Goal: Manage account settings

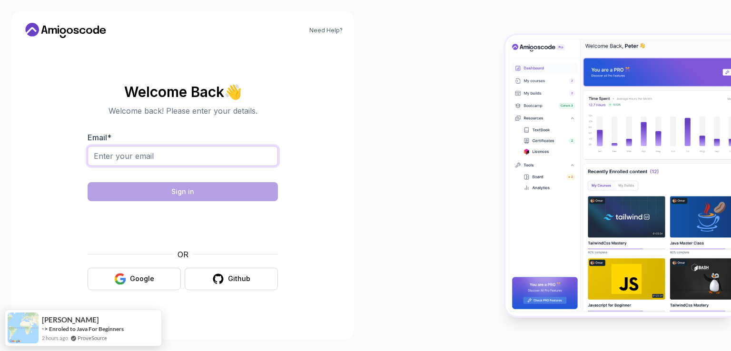
click at [179, 154] on input "Email *" at bounding box center [183, 156] width 190 height 20
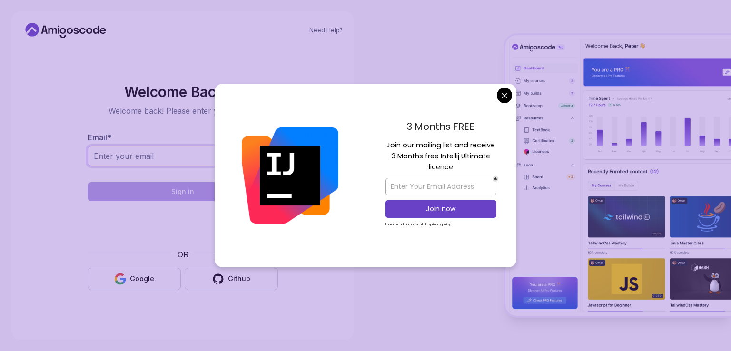
type input "[PERSON_NAME][EMAIL_ADDRESS][PERSON_NAME][DOMAIN_NAME]"
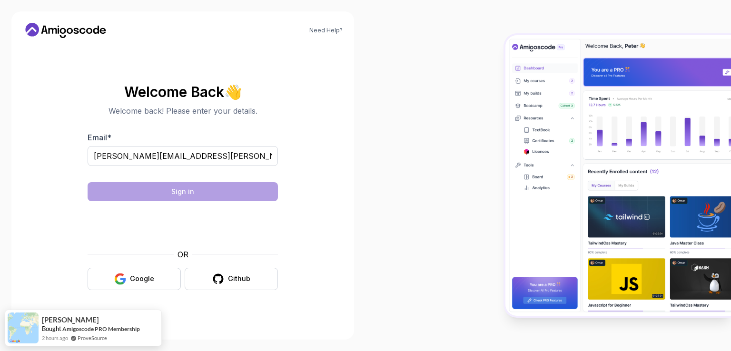
click at [507, 97] on body "Need Help? Welcome Back 👋 Welcome back! Please enter your details. Email * muda…" at bounding box center [365, 175] width 731 height 351
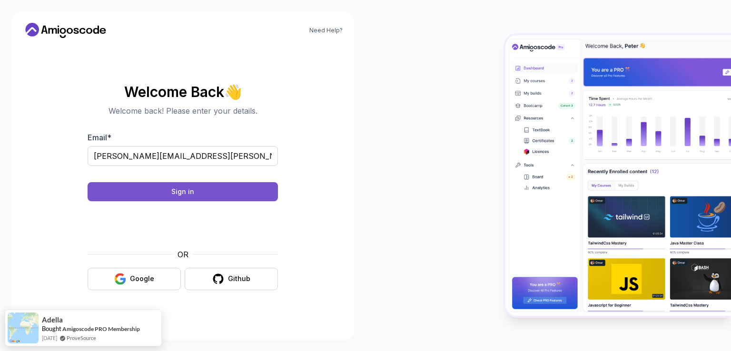
click at [254, 197] on button "Sign in" at bounding box center [183, 191] width 190 height 19
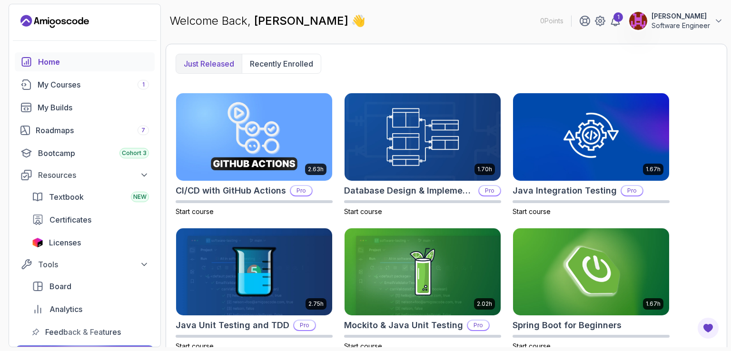
scroll to position [255, 0]
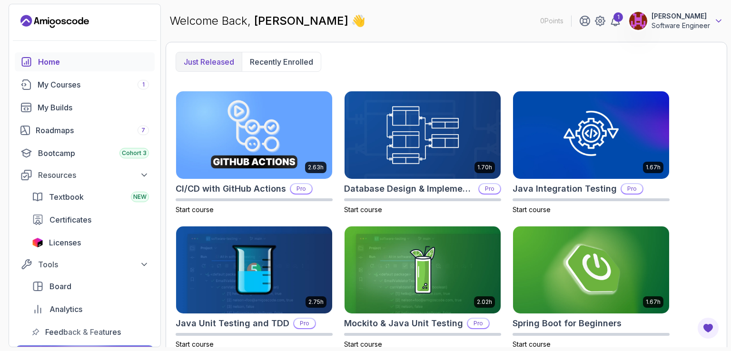
click at [719, 20] on icon at bounding box center [719, 21] width 10 height 10
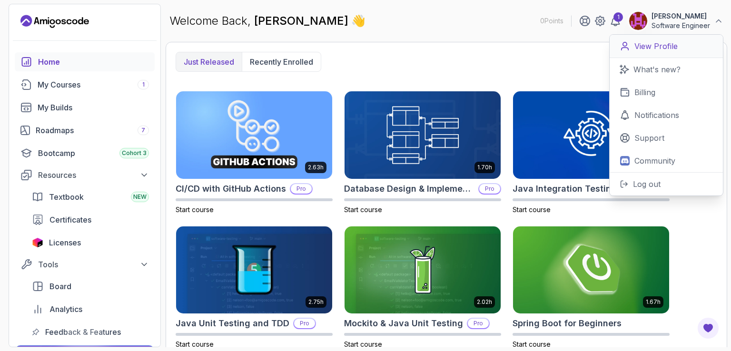
click at [667, 48] on p "View Profile" at bounding box center [655, 45] width 43 height 11
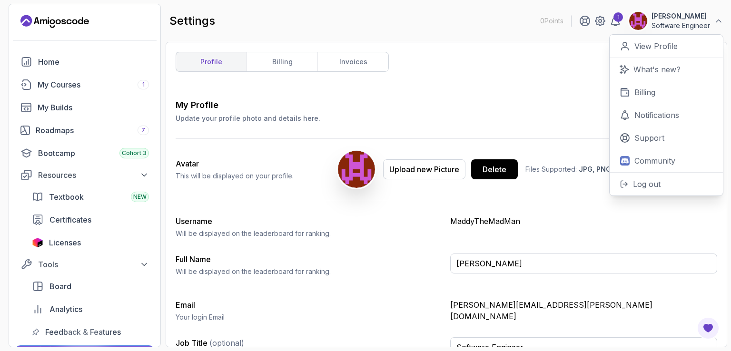
scroll to position [20, 0]
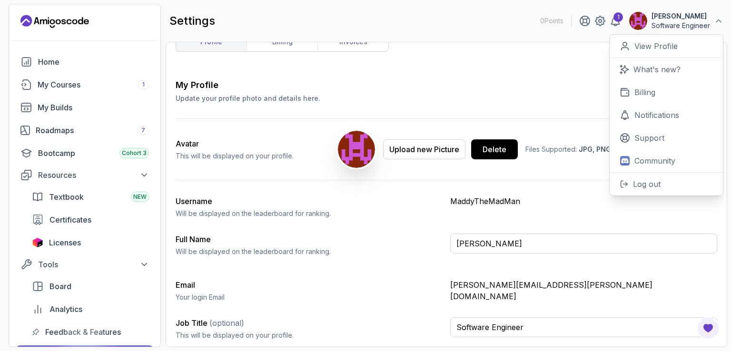
click at [368, 262] on div "Full Name Will be displayed on the leaderboard for ranking. [PERSON_NAME]" at bounding box center [447, 249] width 542 height 30
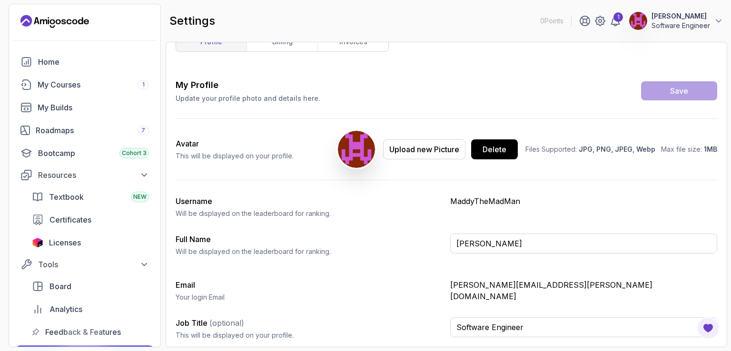
click at [475, 284] on p "[PERSON_NAME][EMAIL_ADDRESS][PERSON_NAME][DOMAIN_NAME]" at bounding box center [583, 290] width 267 height 23
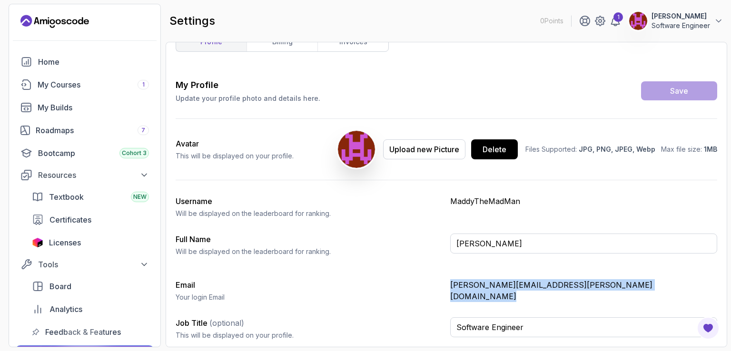
click at [475, 284] on p "[PERSON_NAME][EMAIL_ADDRESS][PERSON_NAME][DOMAIN_NAME]" at bounding box center [583, 290] width 267 height 23
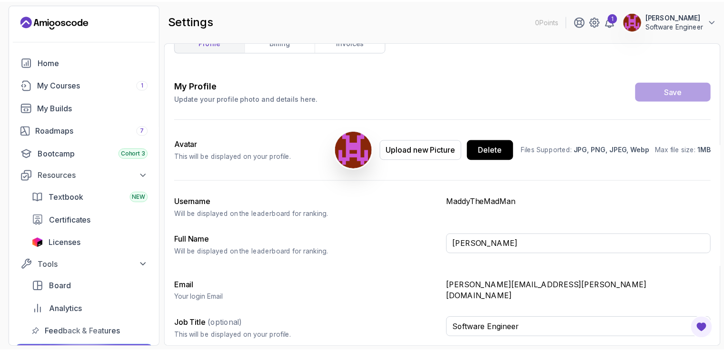
scroll to position [0, 0]
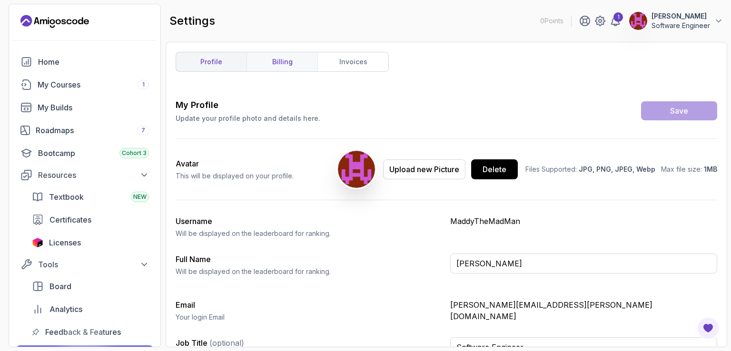
click at [289, 67] on link "billing" at bounding box center [281, 61] width 71 height 19
click at [28, 20] on icon "Landing page" at bounding box center [25, 20] width 11 height 11
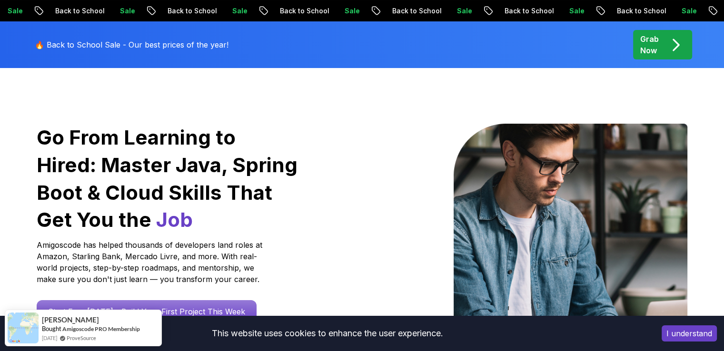
scroll to position [40, 0]
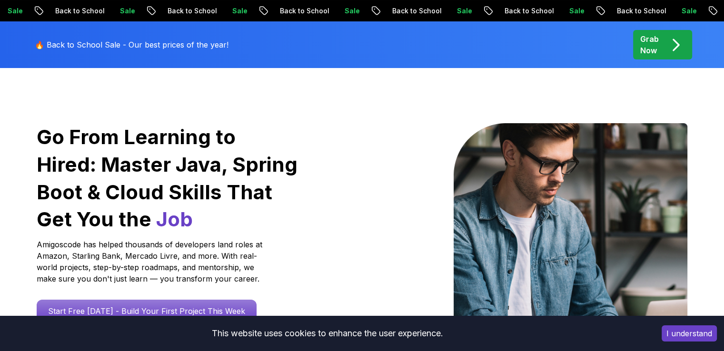
click at [694, 337] on button "I understand" at bounding box center [688, 333] width 55 height 16
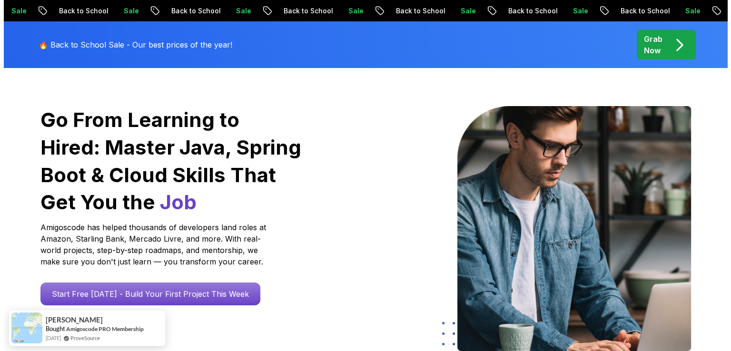
scroll to position [0, 0]
